Goal: Task Accomplishment & Management: Use online tool/utility

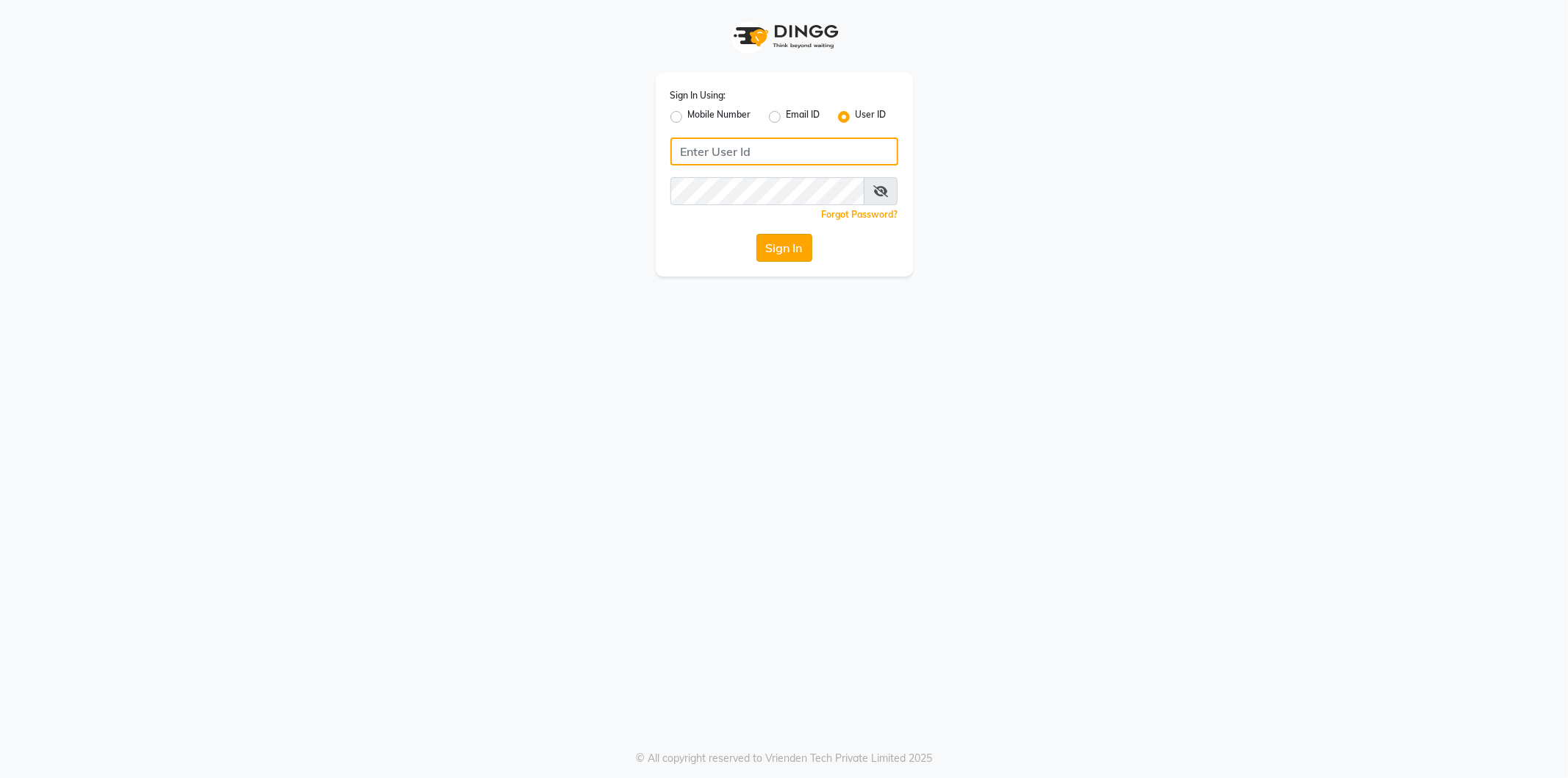
type input "kaycee@123"
click at [788, 249] on button "Sign In" at bounding box center [784, 247] width 56 height 28
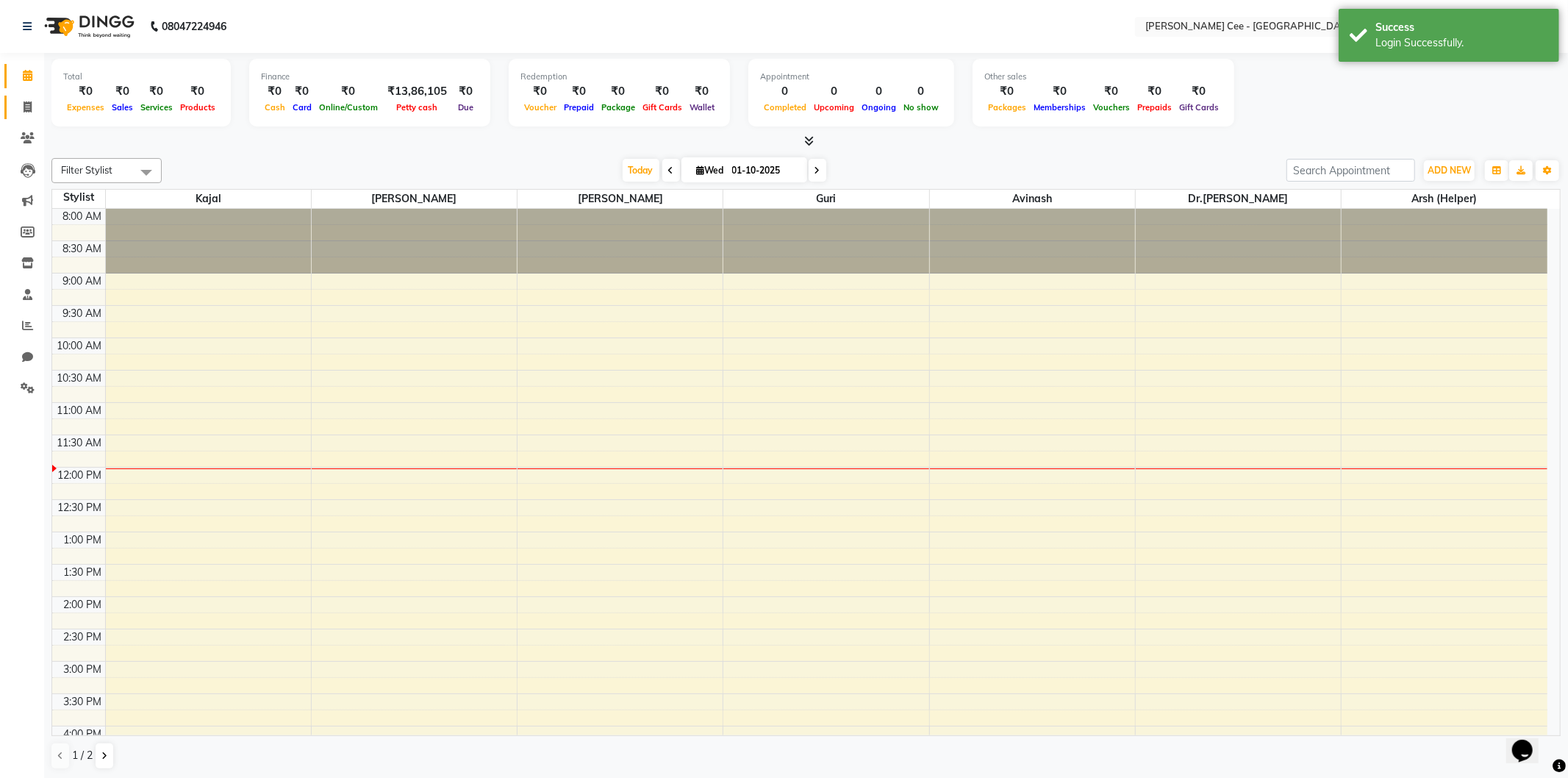
click at [17, 105] on span at bounding box center [27, 108] width 26 height 17
select select "8239"
select select "service"
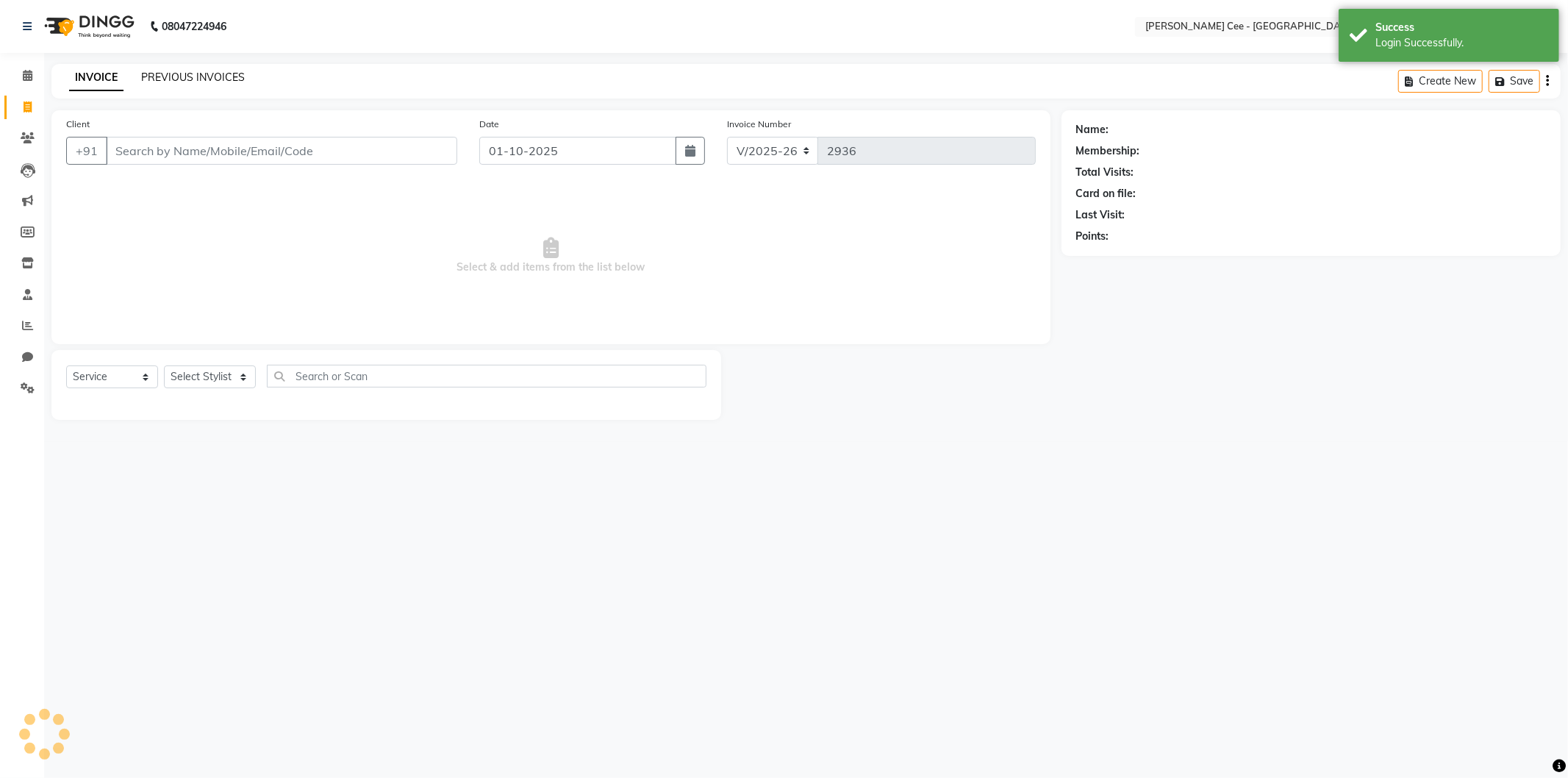
click at [150, 72] on link "PREVIOUS INVOICES" at bounding box center [193, 78] width 104 height 13
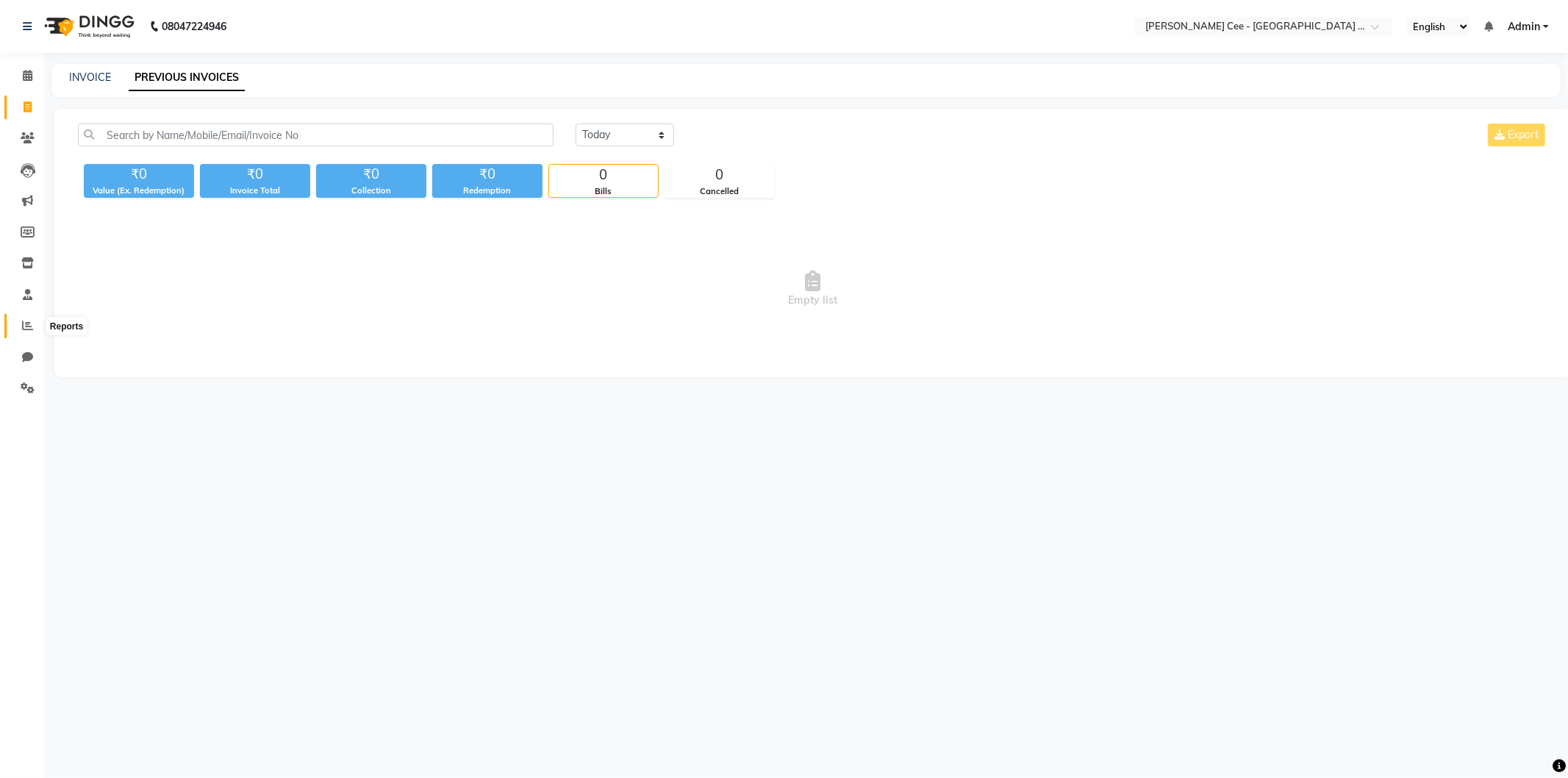
click at [29, 325] on icon at bounding box center [27, 325] width 11 height 11
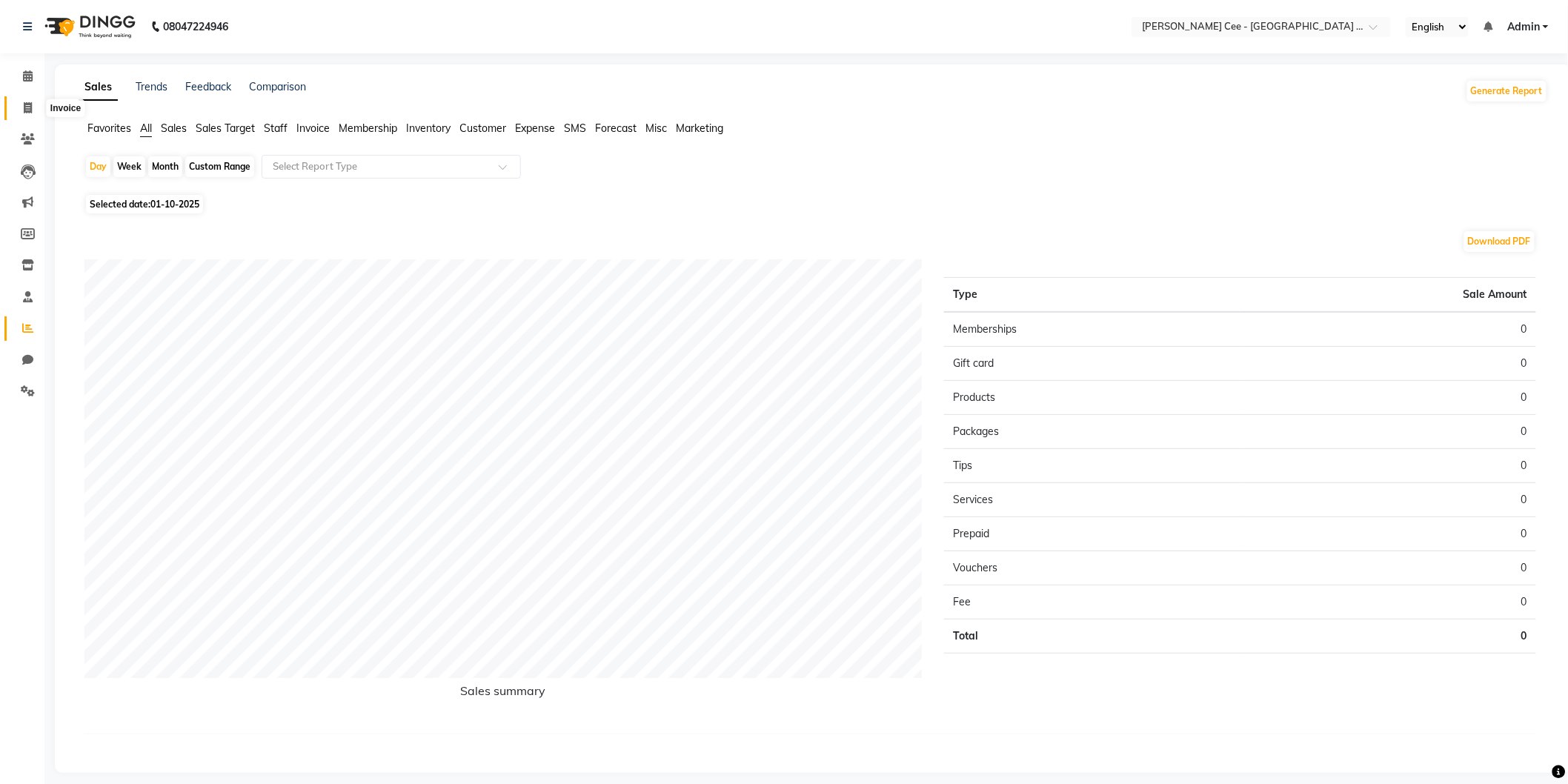
click at [20, 116] on span at bounding box center [27, 109] width 26 height 17
select select "service"
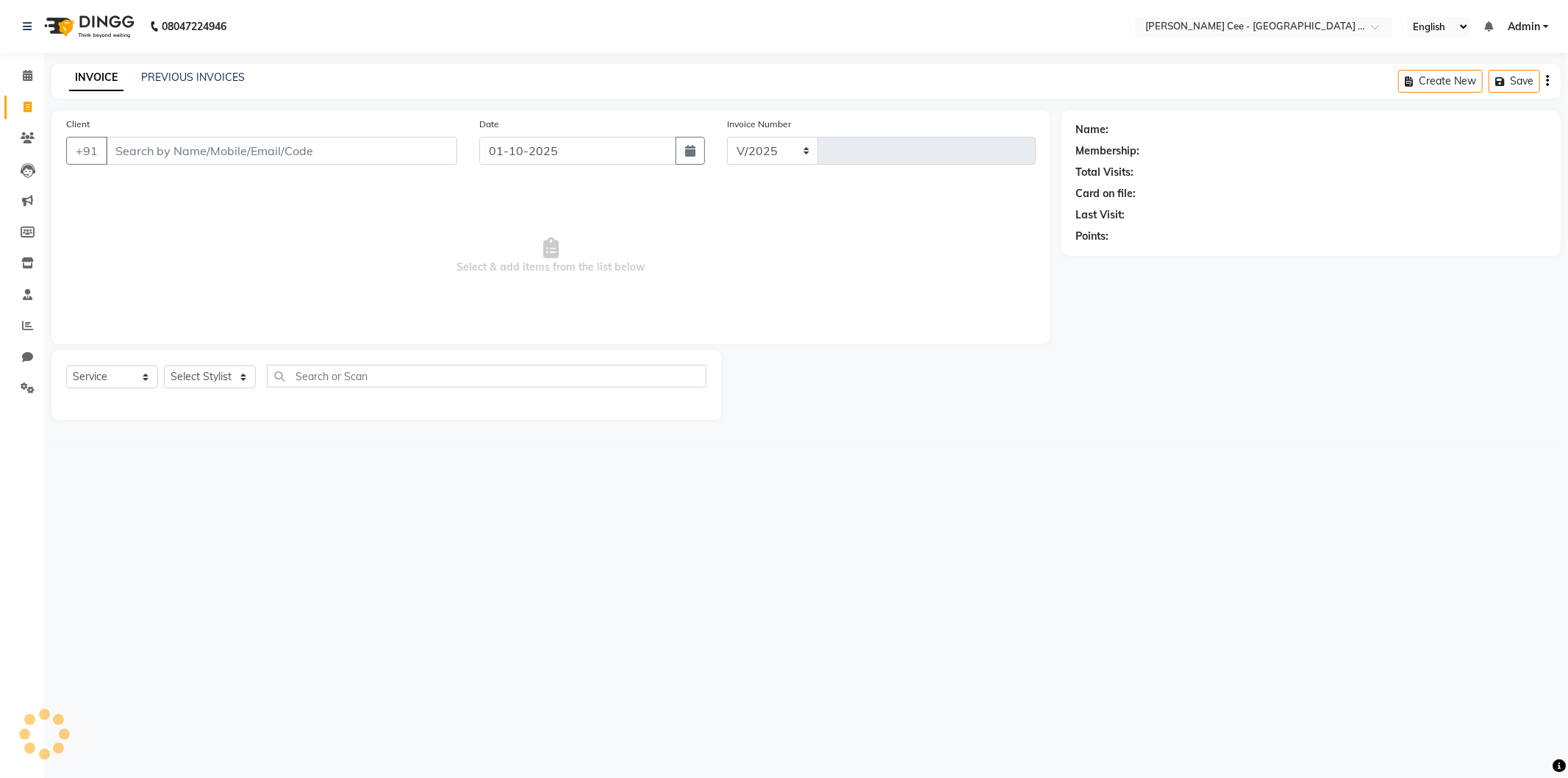
select select "8239"
type input "2936"
select select "product"
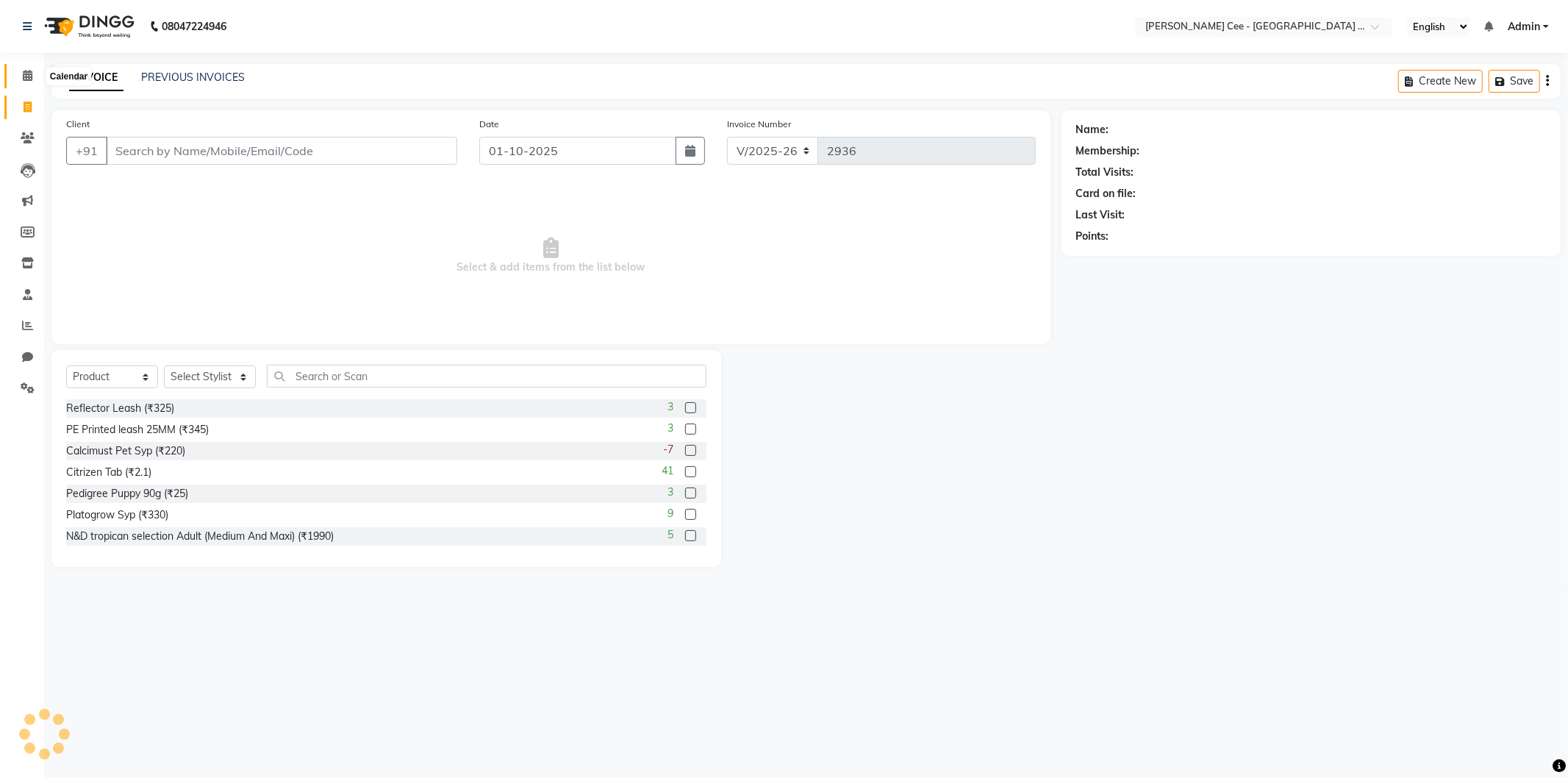
click at [35, 77] on span at bounding box center [27, 76] width 26 height 17
